Goal: Information Seeking & Learning: Learn about a topic

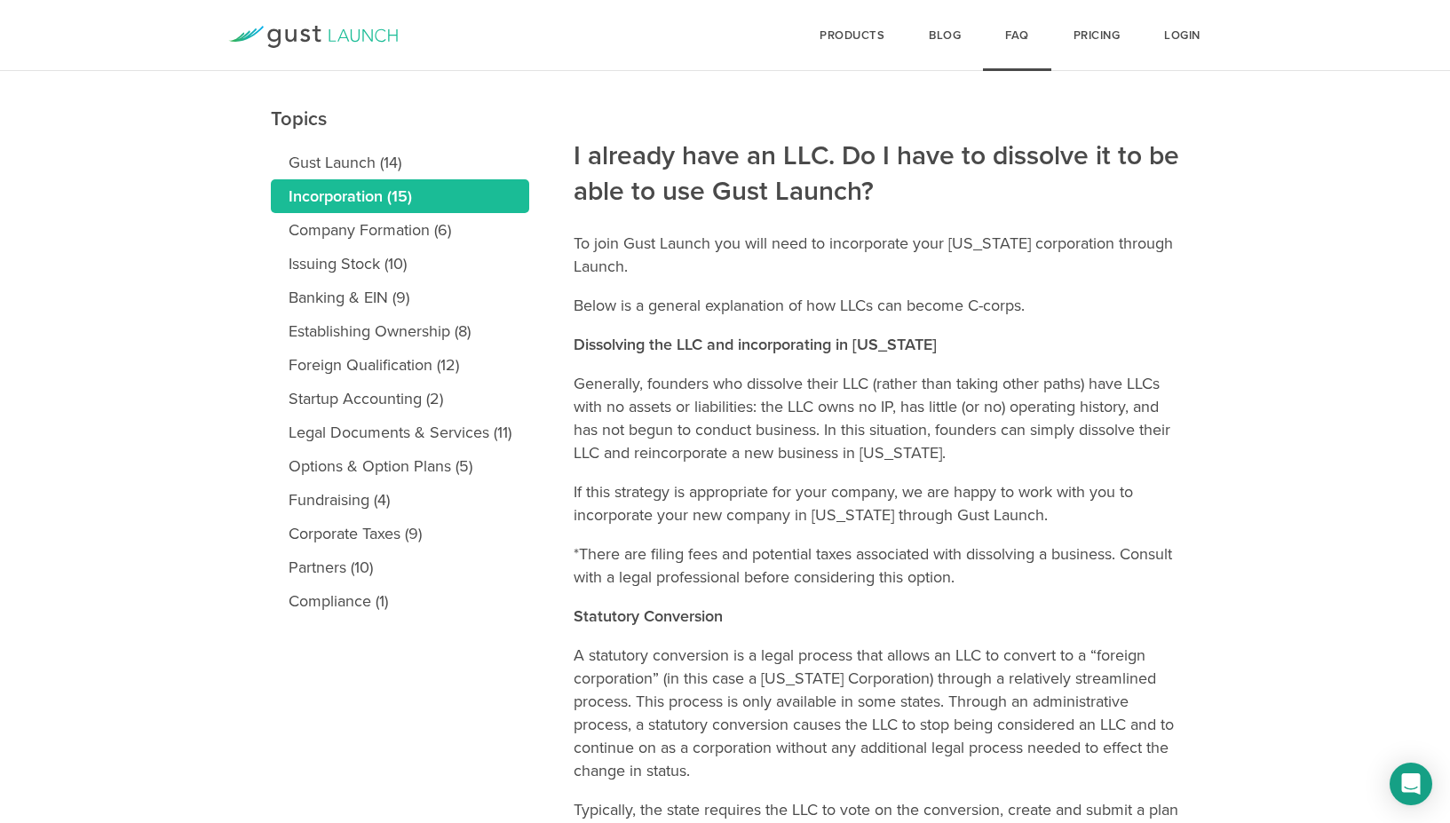
click at [887, 333] on p "Dissolving the LLC and incorporating in Delaware" at bounding box center [877, 344] width 606 height 23
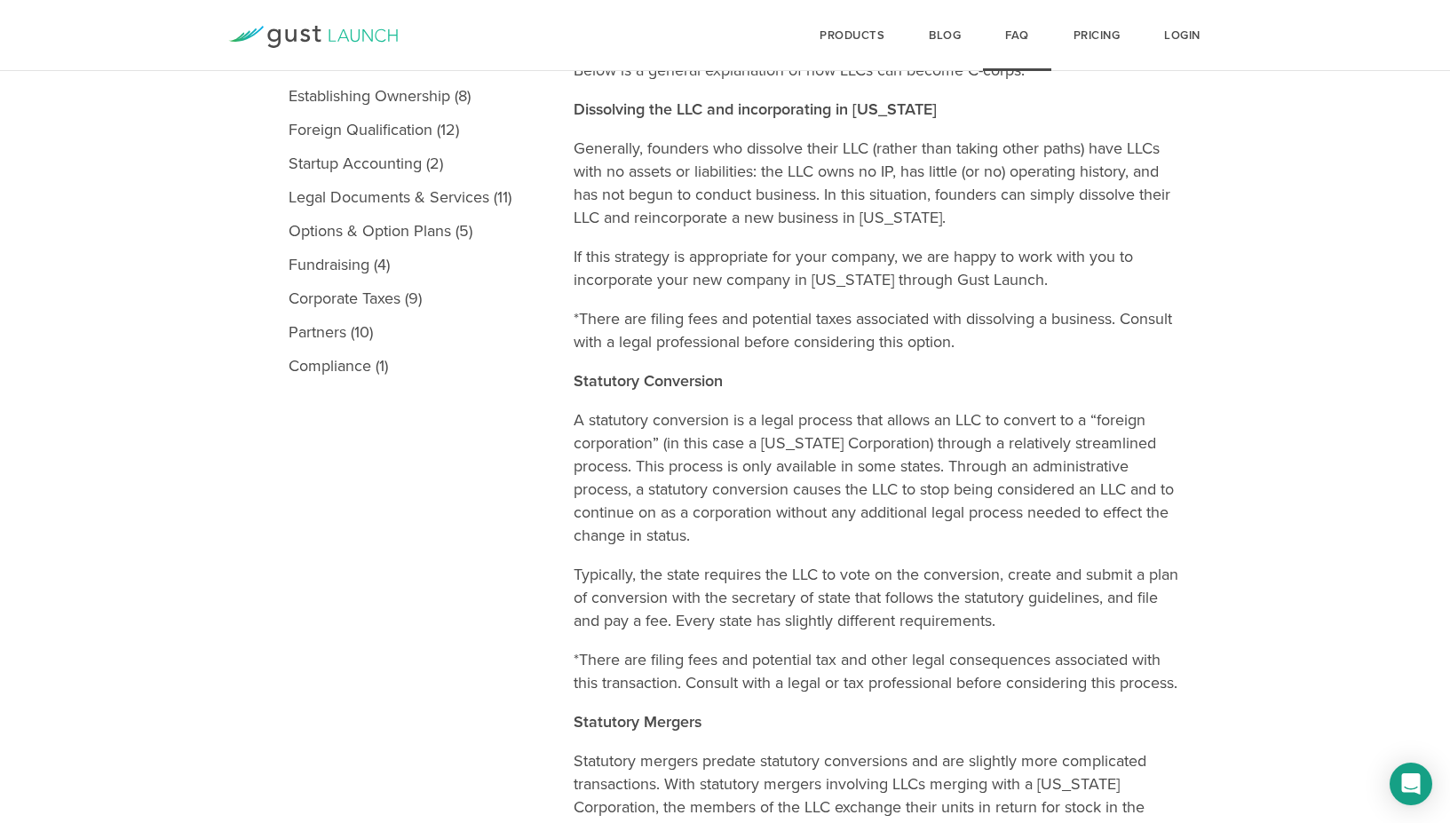
scroll to position [444, 0]
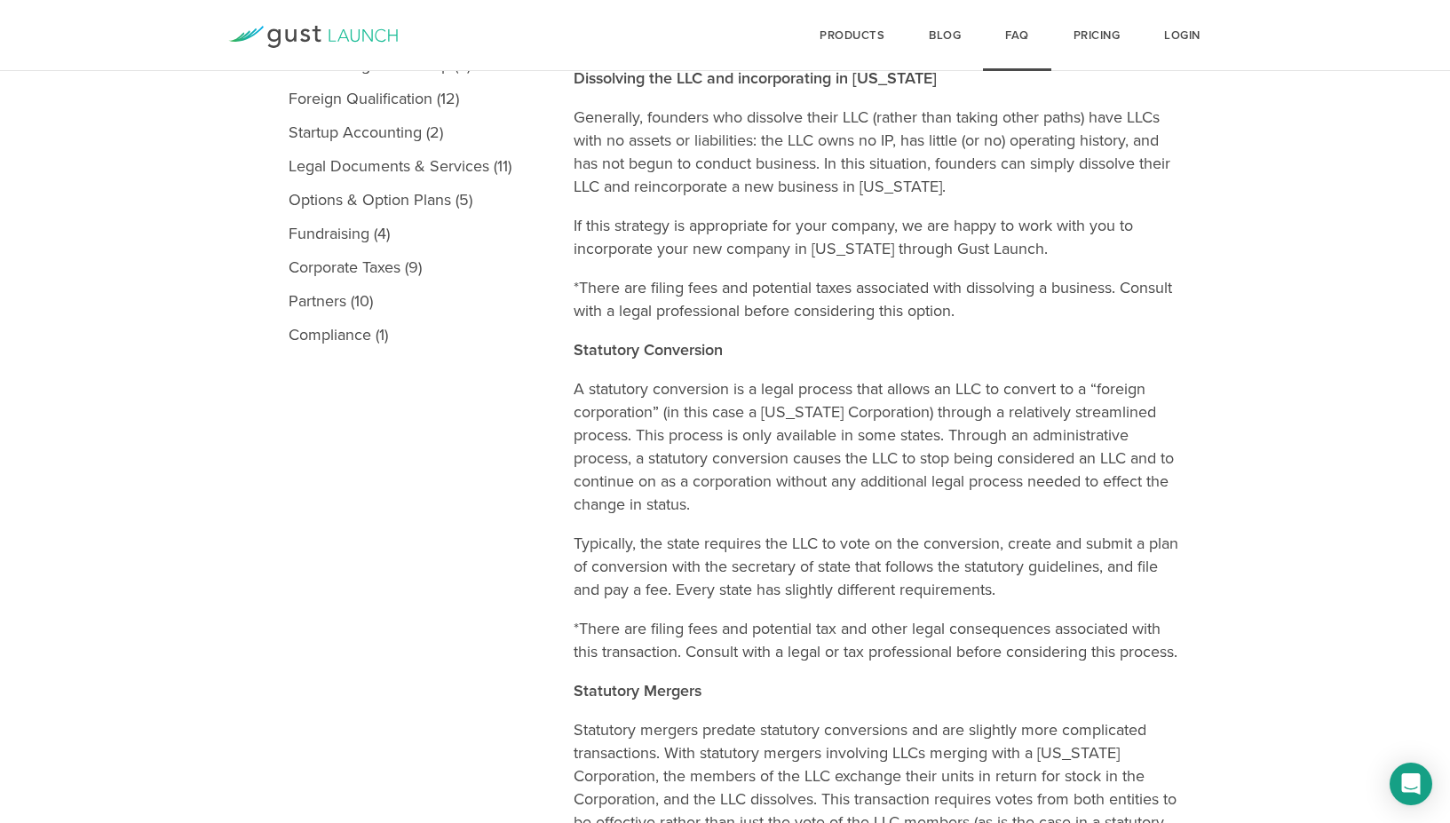
click at [886, 334] on article "I already have an LLC. Do I have to dissolve it to be able to use Gust Launch? …" at bounding box center [877, 581] width 606 height 1565
click at [998, 338] on p "Statutory Conversion" at bounding box center [877, 349] width 606 height 23
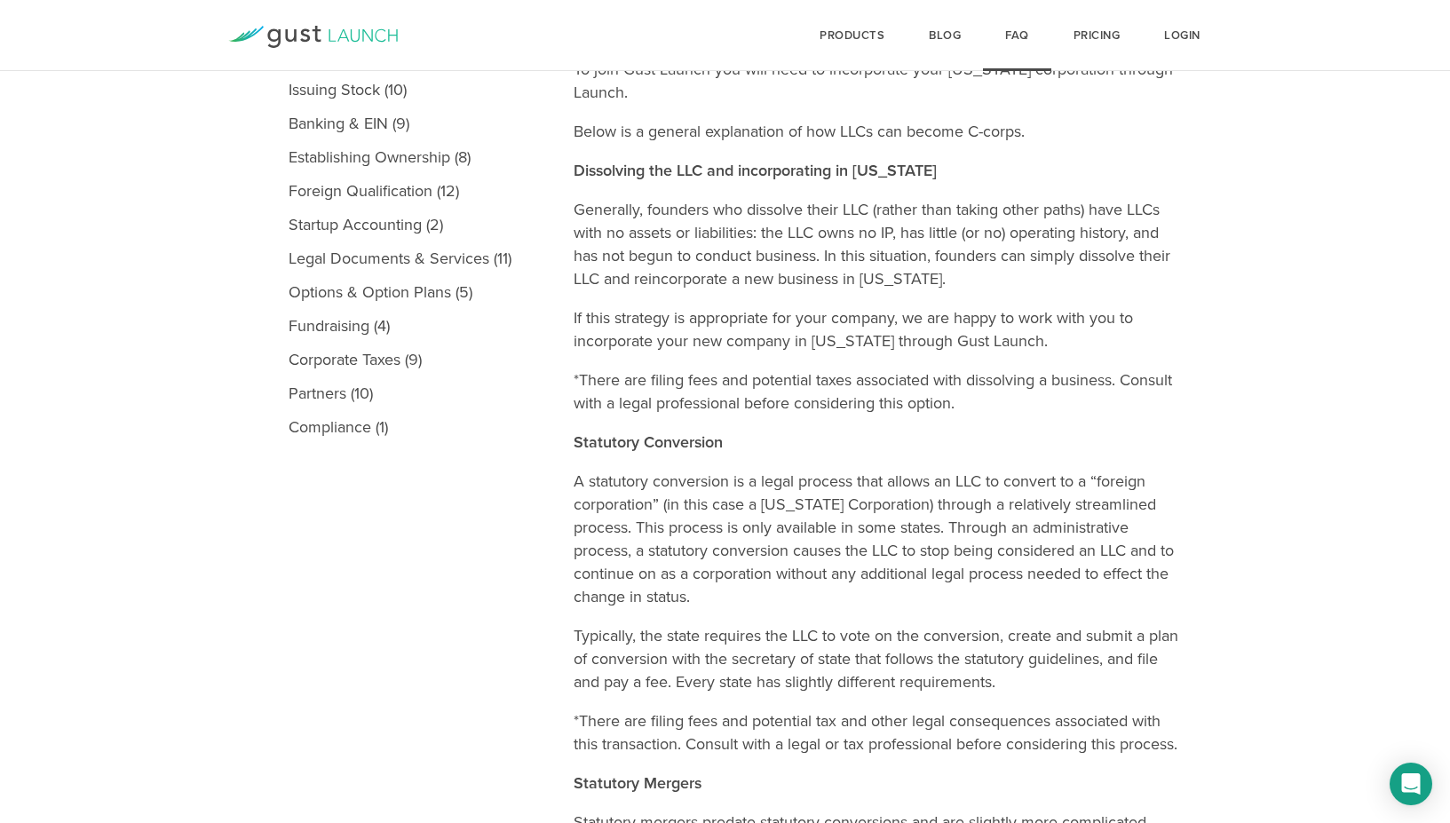
scroll to position [355, 0]
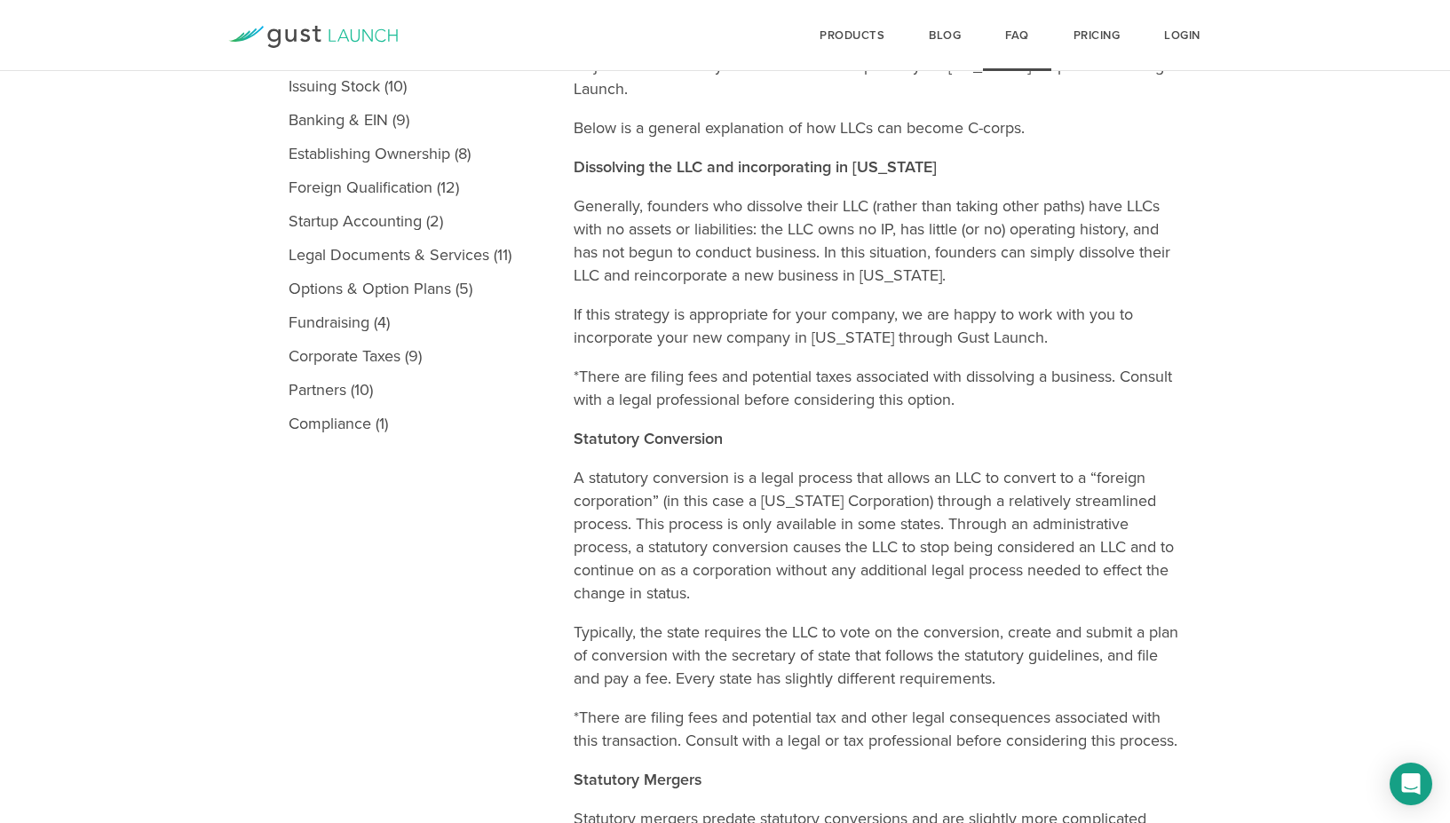
click at [1008, 316] on p "If this strategy is appropriate for your company, we are happy to work with you…" at bounding box center [877, 326] width 606 height 46
click at [1064, 405] on p "*There are filing fees and potential taxes associated with dissolving a busines…" at bounding box center [877, 388] width 606 height 46
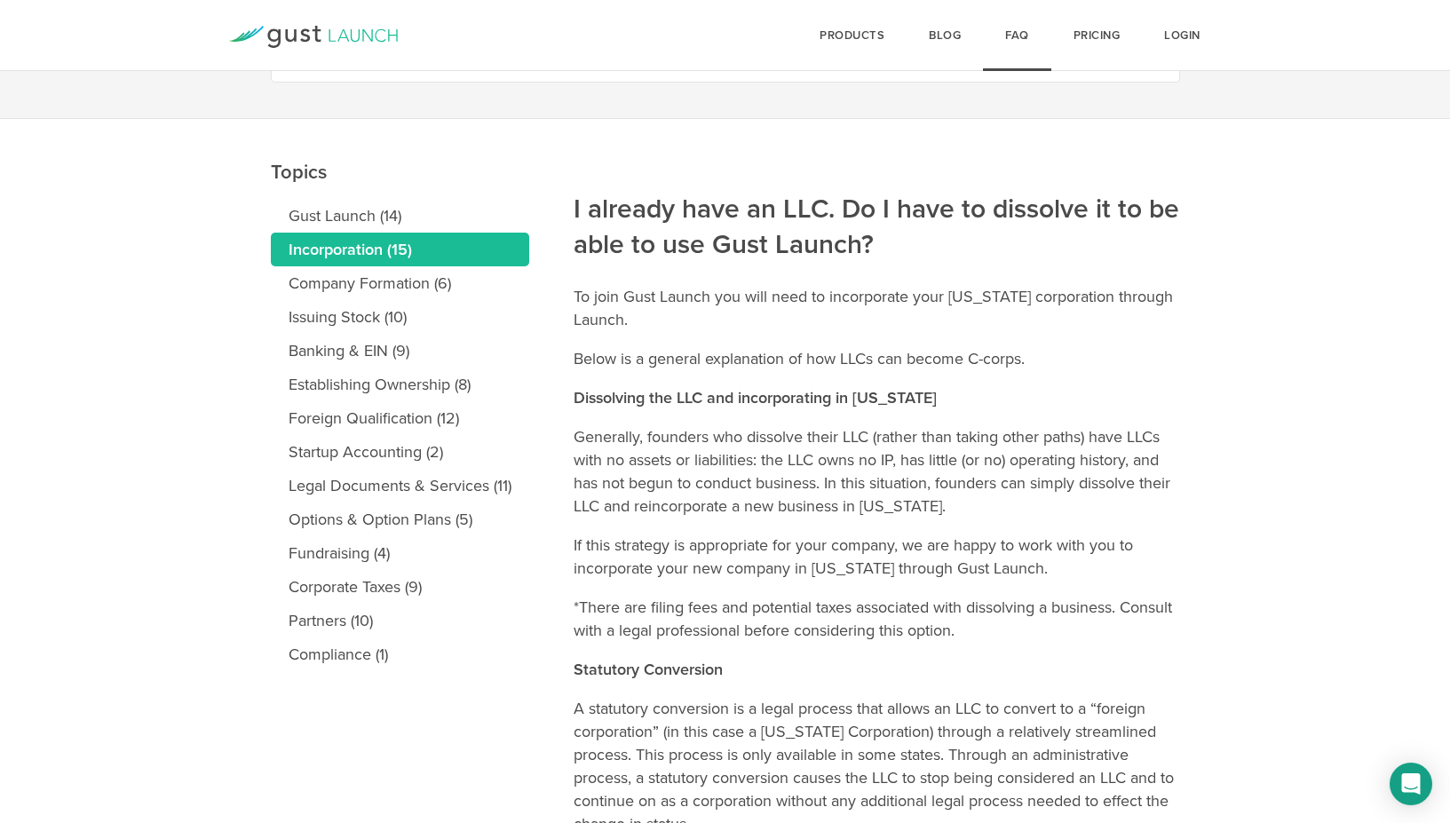
scroll to position [125, 0]
click at [931, 623] on p "*There are filing fees and potential taxes associated with dissolving a busines…" at bounding box center [877, 618] width 606 height 46
click at [358, 285] on link "Company Formation (6)" at bounding box center [400, 283] width 258 height 34
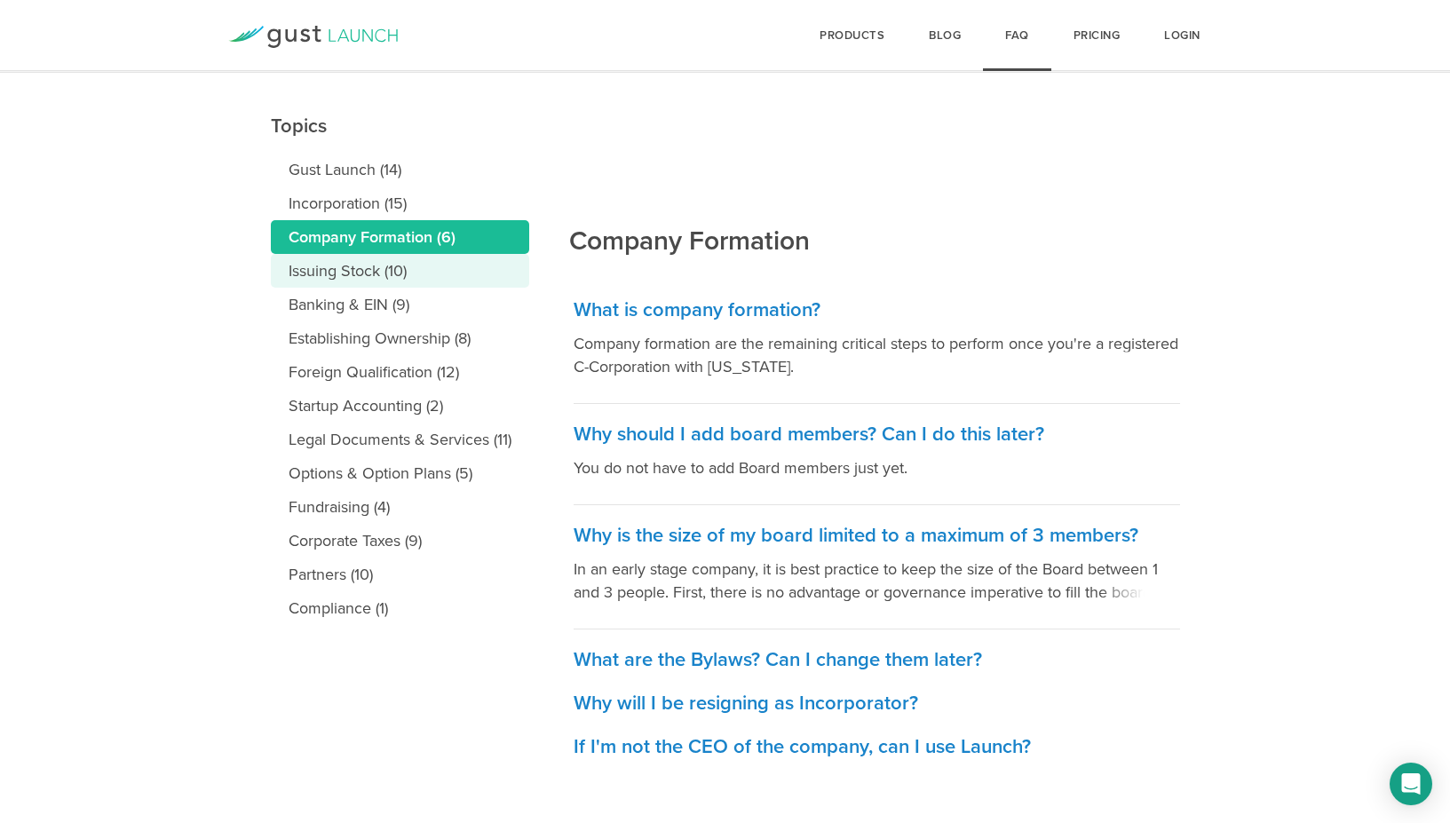
scroll to position [178, 0]
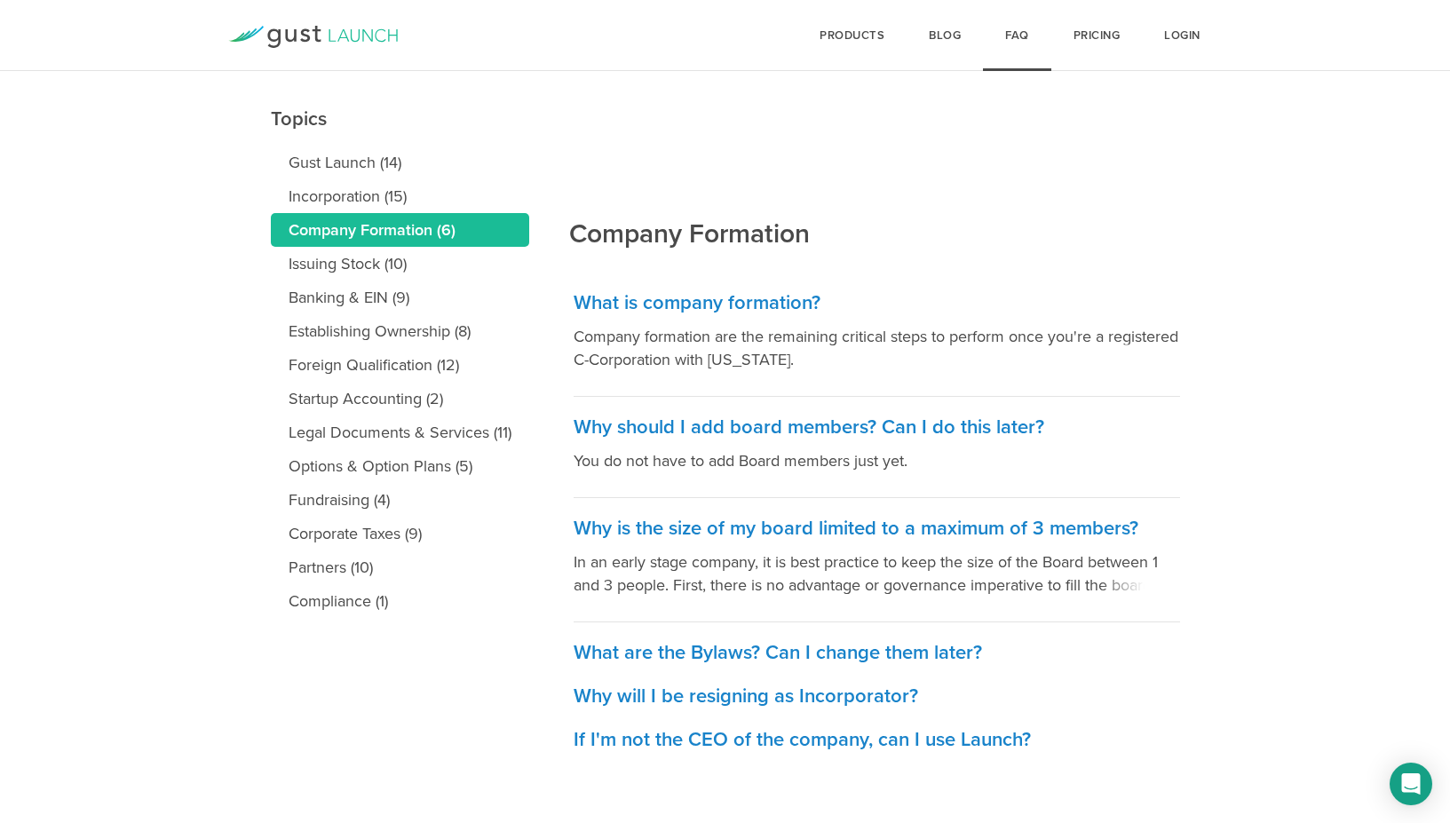
click at [249, 470] on main "Topics Gust Launch (14) Incorporation (15) Company Formation (6) Issuing Stock …" at bounding box center [725, 445] width 1450 height 758
click at [329, 503] on link "Fundraising (4)" at bounding box center [400, 500] width 258 height 34
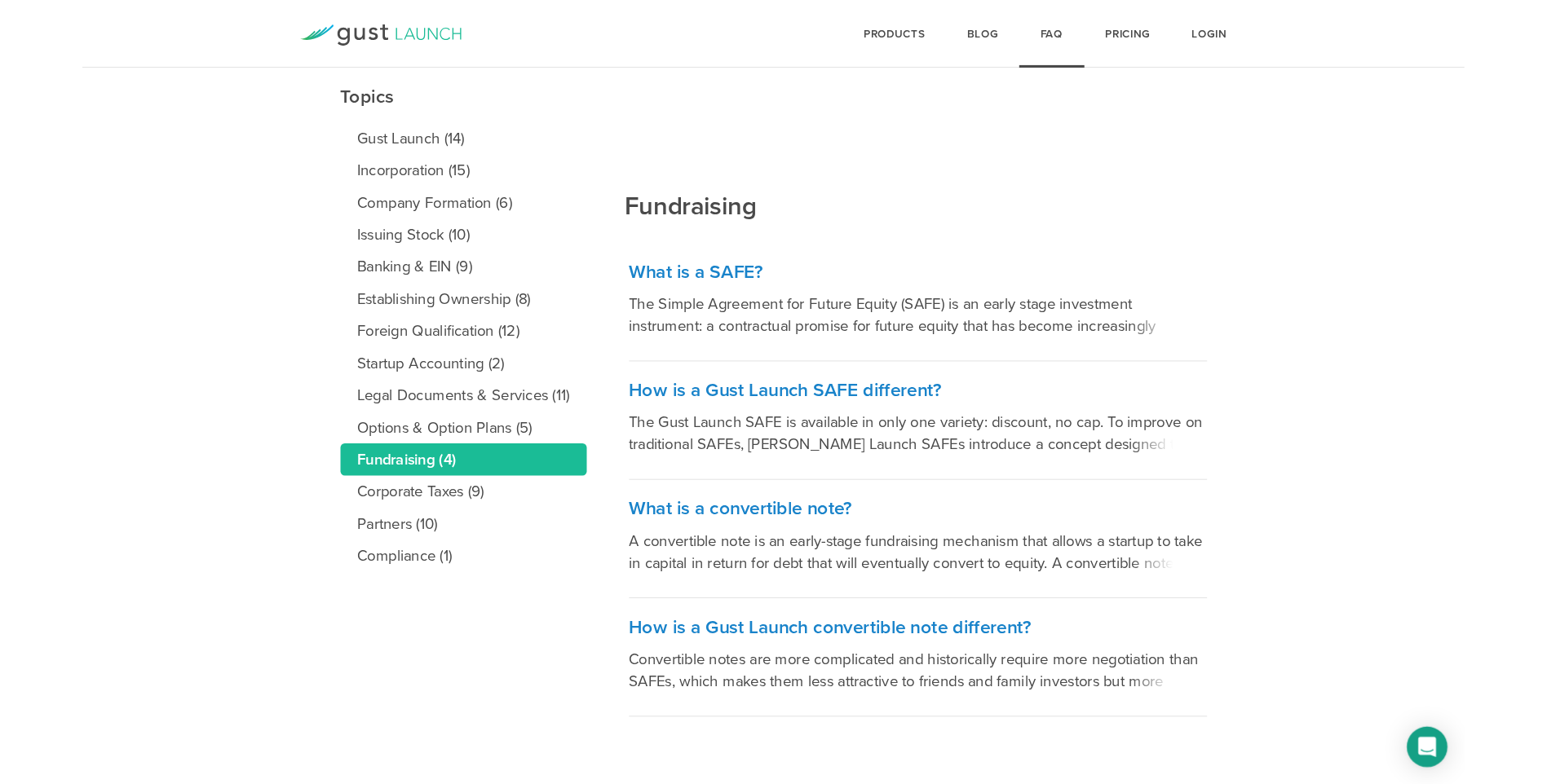
scroll to position [151, 0]
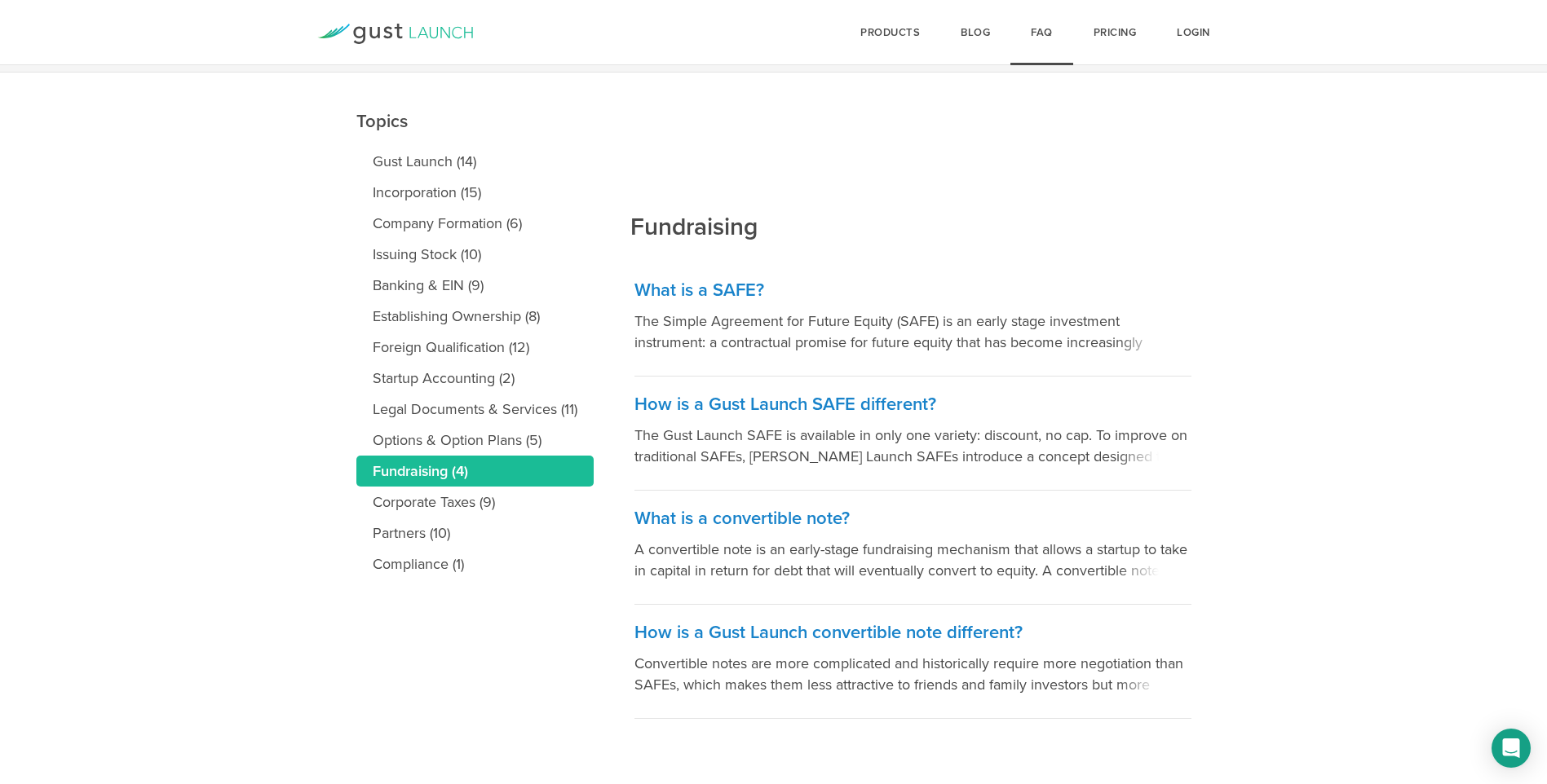
click at [309, 419] on main "Topics Gust Launch (14) Incorporation (15) Company Formation (6) Issuing Stock …" at bounding box center [773, 428] width 1547 height 711
click at [212, 368] on main "Topics Gust Launch (14) Incorporation (15) Company Formation (6) Issuing Stock …" at bounding box center [773, 428] width 1547 height 711
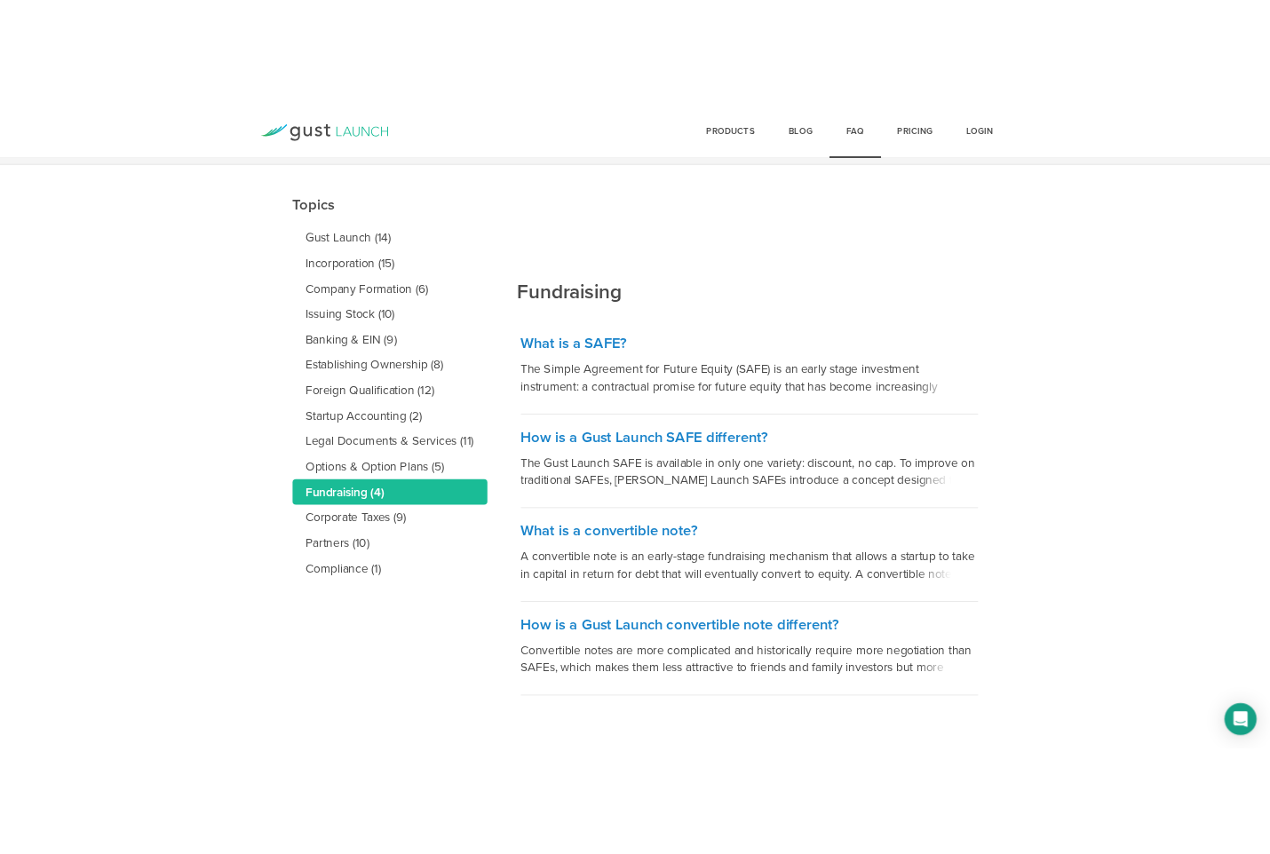
scroll to position [0, 0]
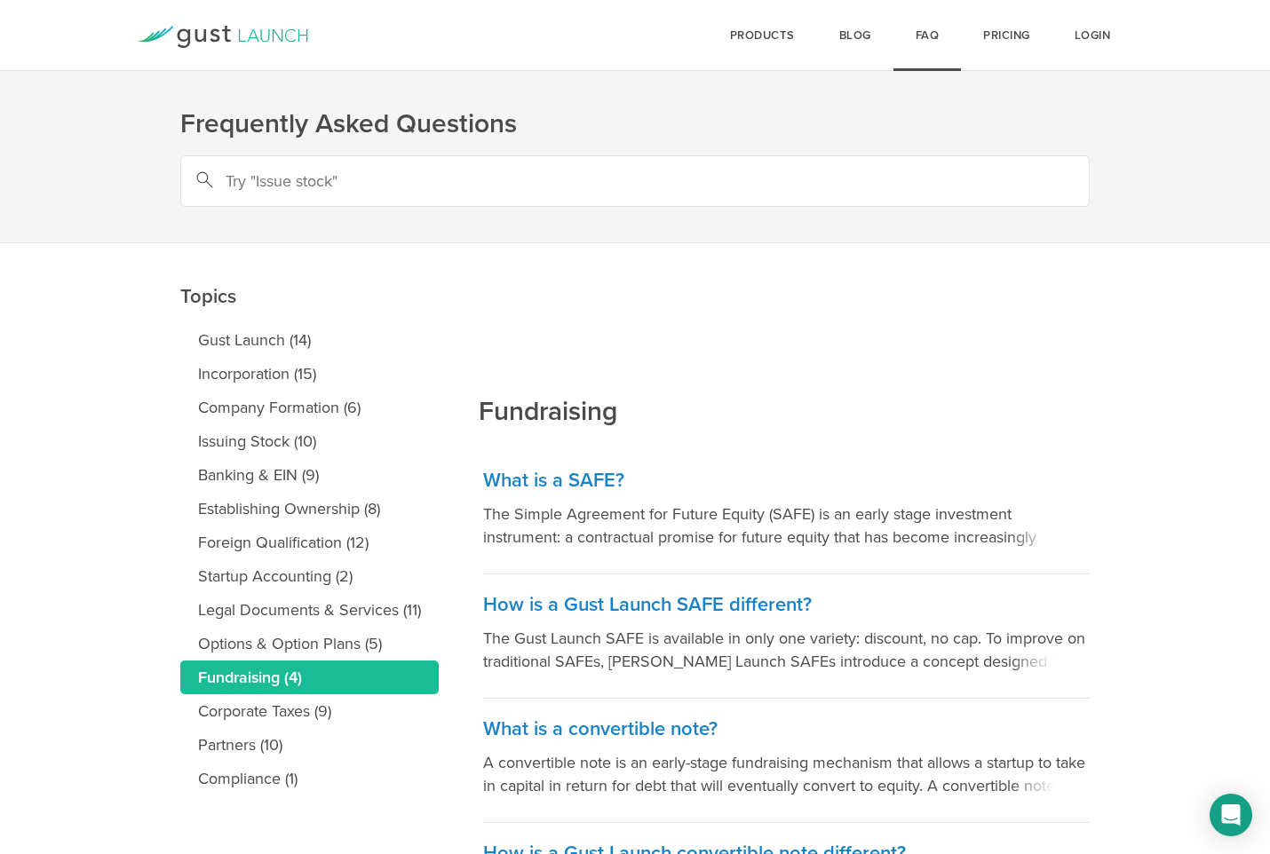
click at [1045, 405] on div "Fundraising What is a SAFE? The Simple Agreement for Future Equity (SAFE) is an…" at bounding box center [786, 595] width 615 height 704
